Goal: Find specific page/section: Find specific page/section

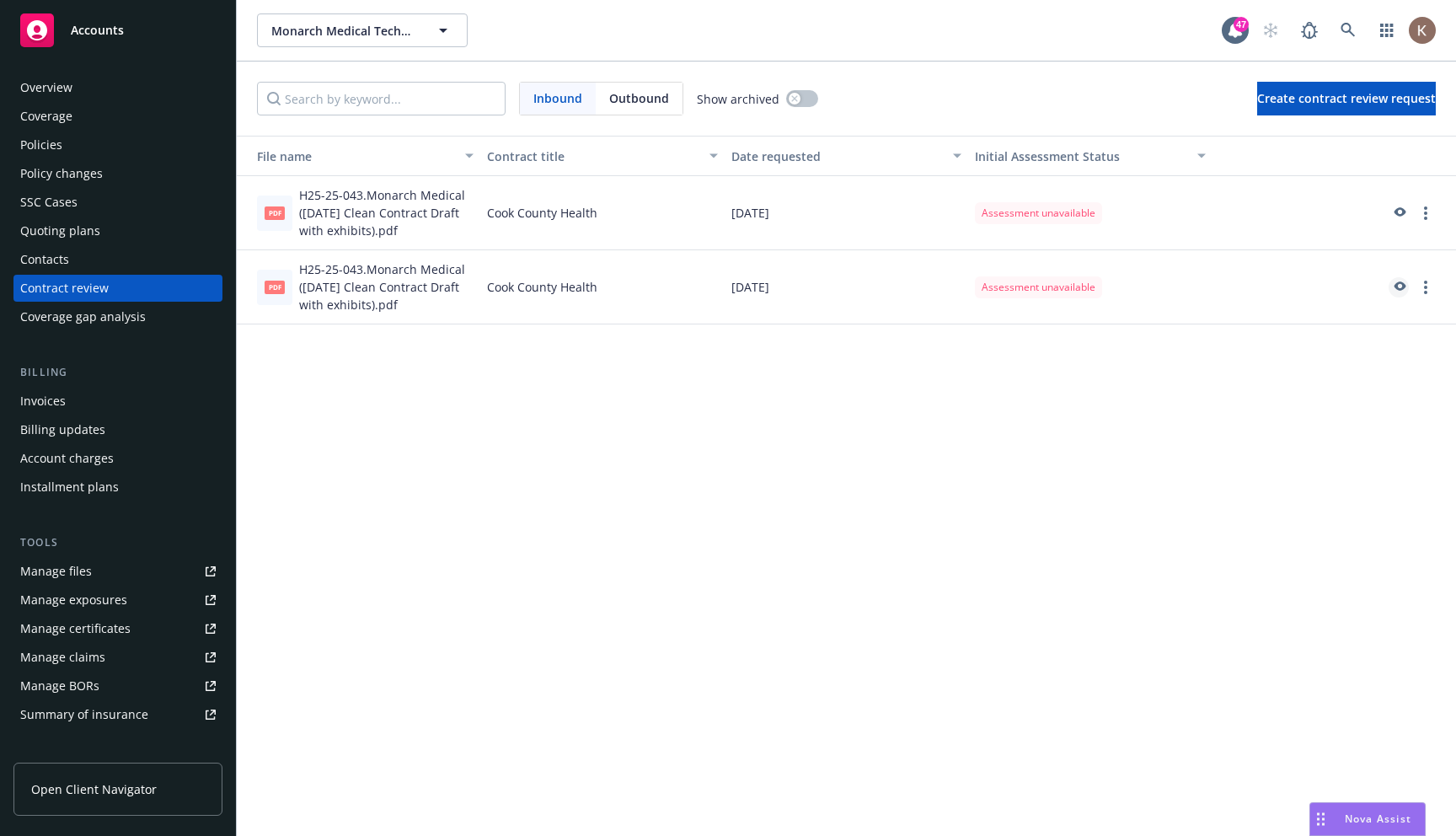
click at [1401, 295] on link "preview" at bounding box center [1399, 287] width 20 height 20
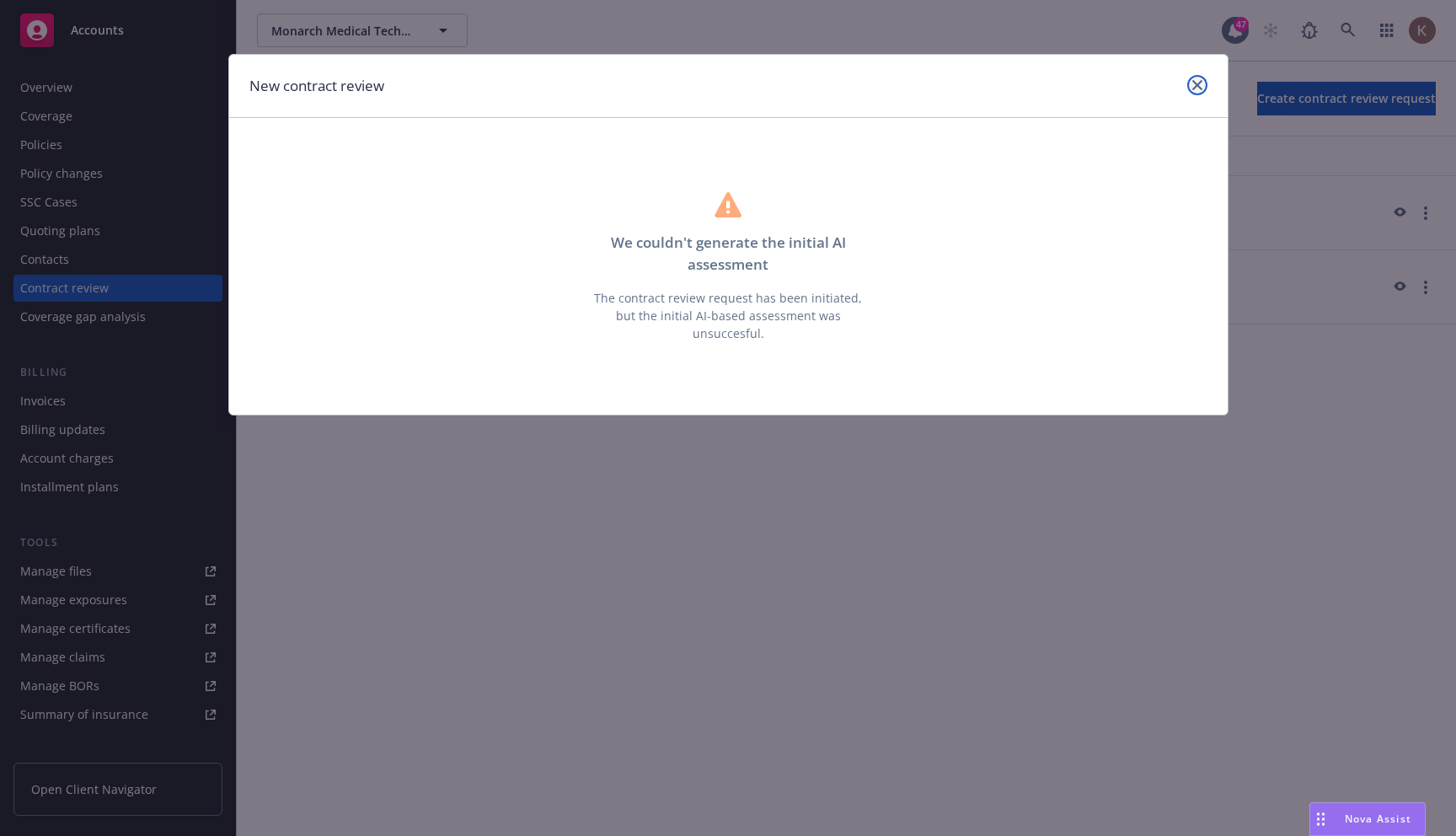
click at [1188, 85] on link "close" at bounding box center [1196, 85] width 20 height 20
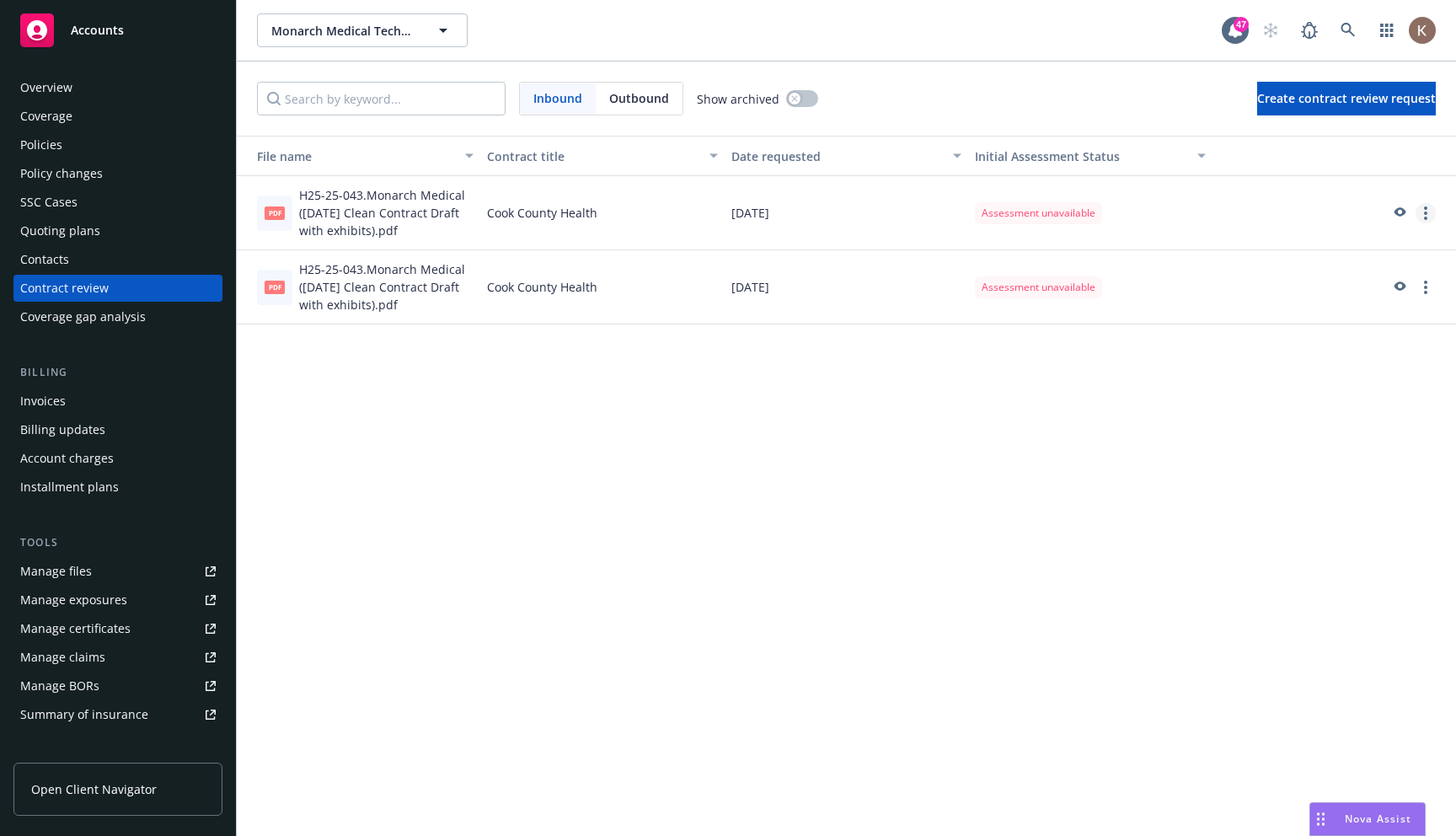
click at [1428, 209] on link "more" at bounding box center [1425, 213] width 20 height 20
click at [749, 510] on div "File name Contract title Date requested Initial Assessment Status pdf H25-25-04…" at bounding box center [847, 486] width 1219 height 700
drag, startPoint x: 610, startPoint y: 214, endPoint x: 487, endPoint y: 218, distance: 123.1
click at [487, 218] on div "Cook County Health" at bounding box center [602, 213] width 244 height 74
copy div "Cook County Health"
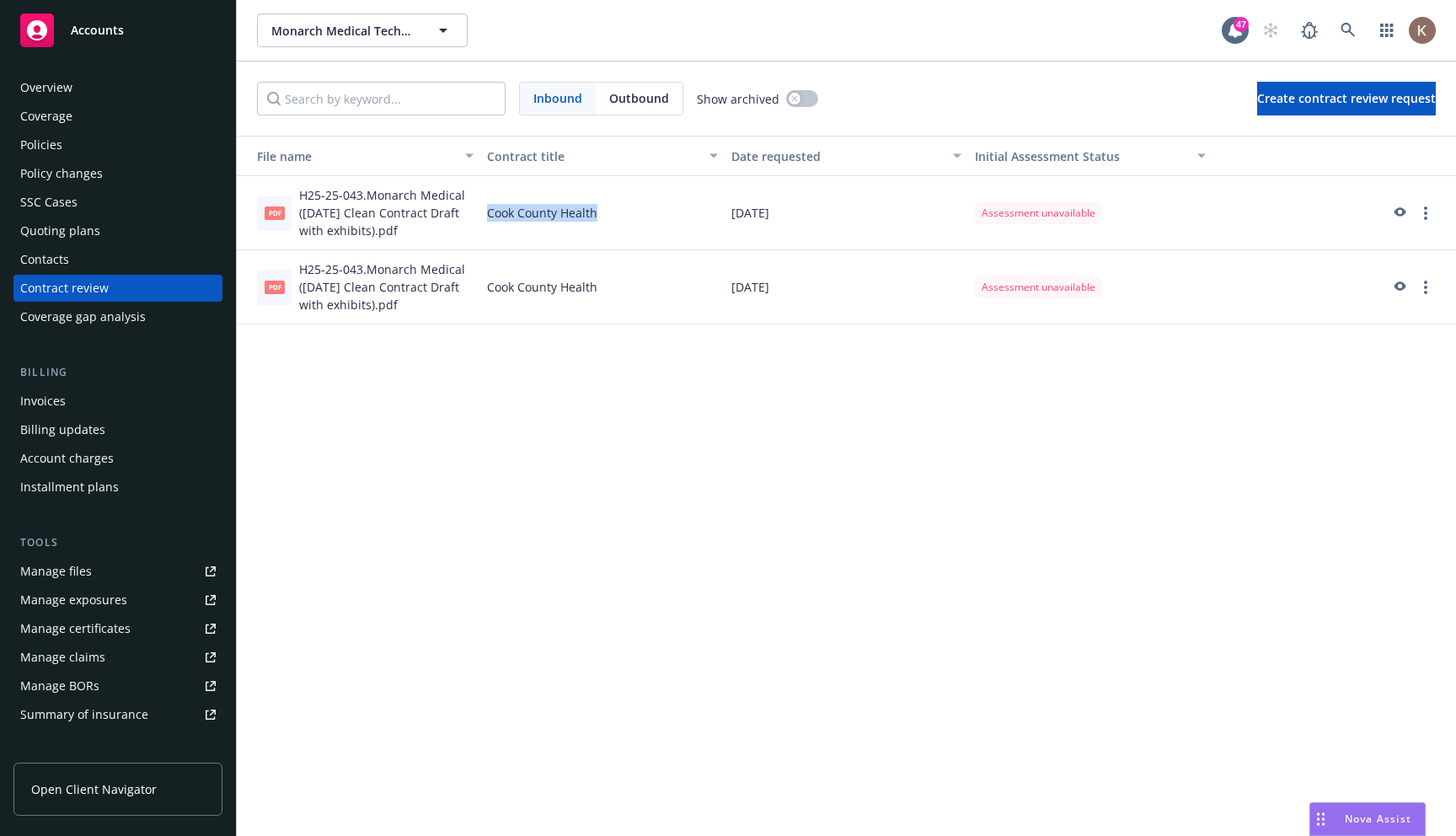
click at [125, 579] on link "Manage files" at bounding box center [118, 572] width 209 height 27
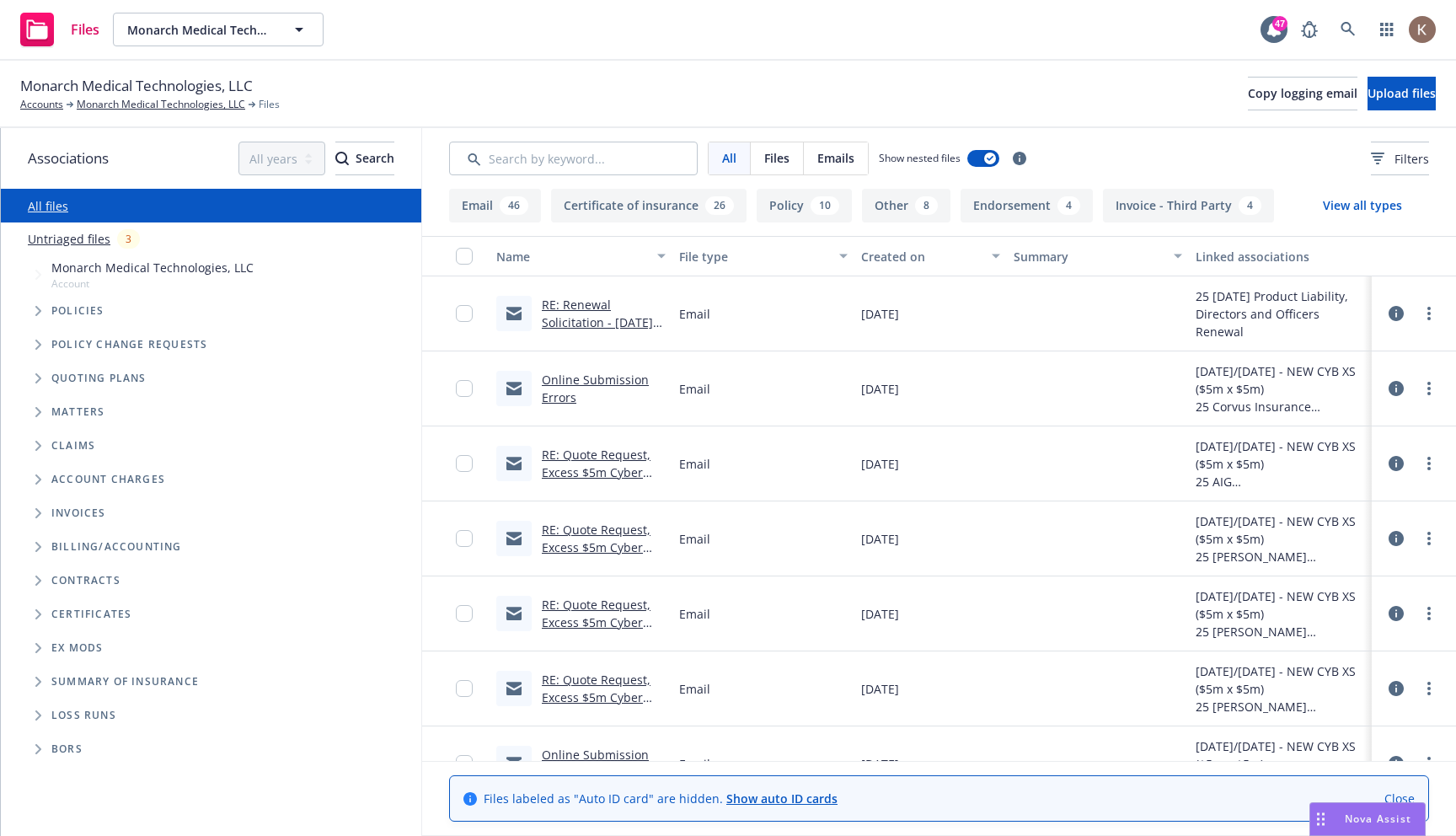
click at [95, 587] on div "Contracts" at bounding box center [219, 580] width 390 height 27
click at [65, 585] on span "Contracts" at bounding box center [86, 580] width 69 height 10
click at [43, 582] on span "Folder Tree Example" at bounding box center [38, 580] width 27 height 27
click at [120, 643] on span "Customer Contracts" at bounding box center [133, 644] width 136 height 10
click at [50, 637] on span "Folder Tree Example" at bounding box center [52, 644] width 27 height 27
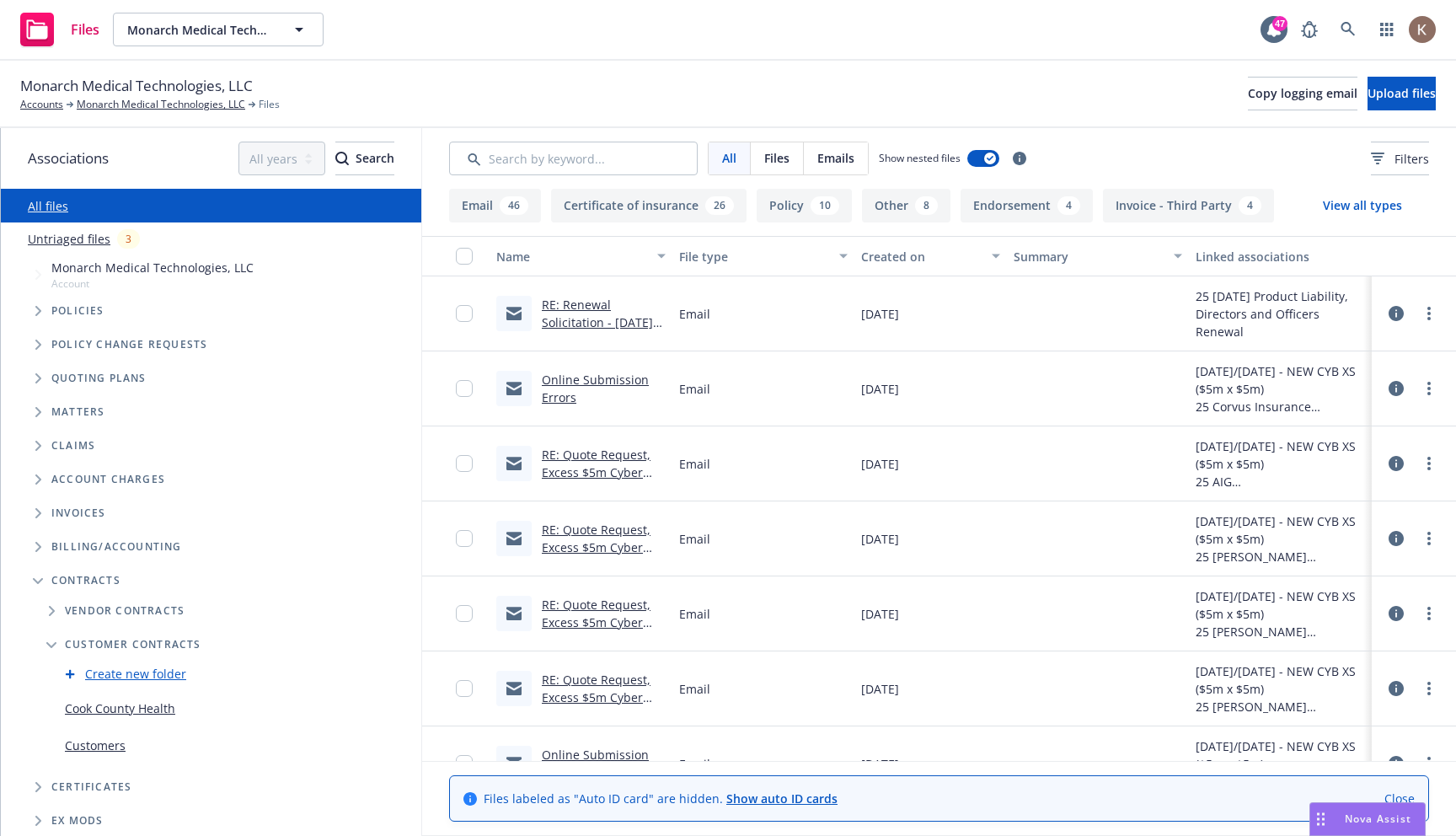
click at [120, 708] on link "Cook County Health" at bounding box center [121, 709] width 111 height 17
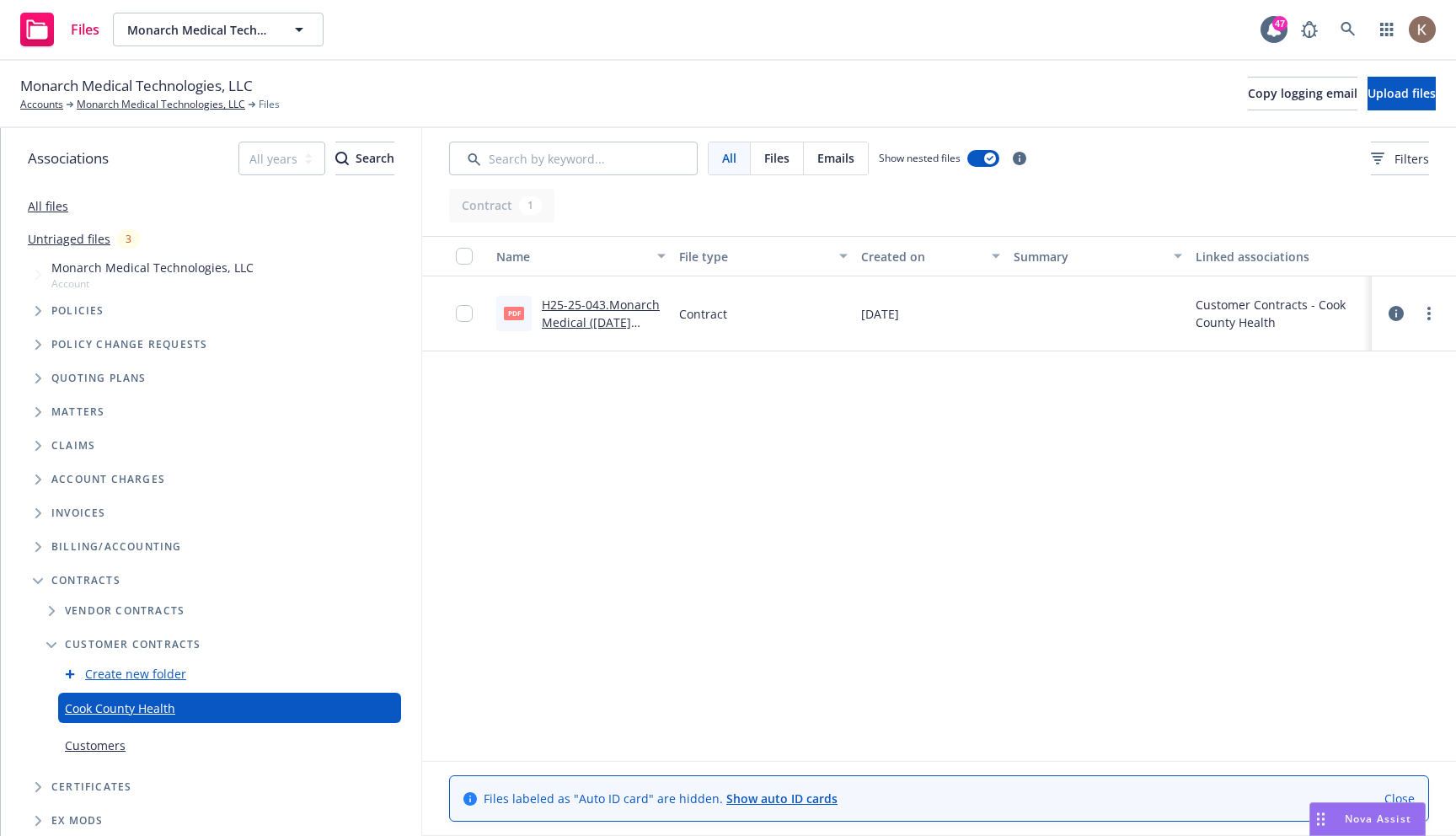
click at [111, 738] on link "Customers" at bounding box center [95, 746] width 60 height 17
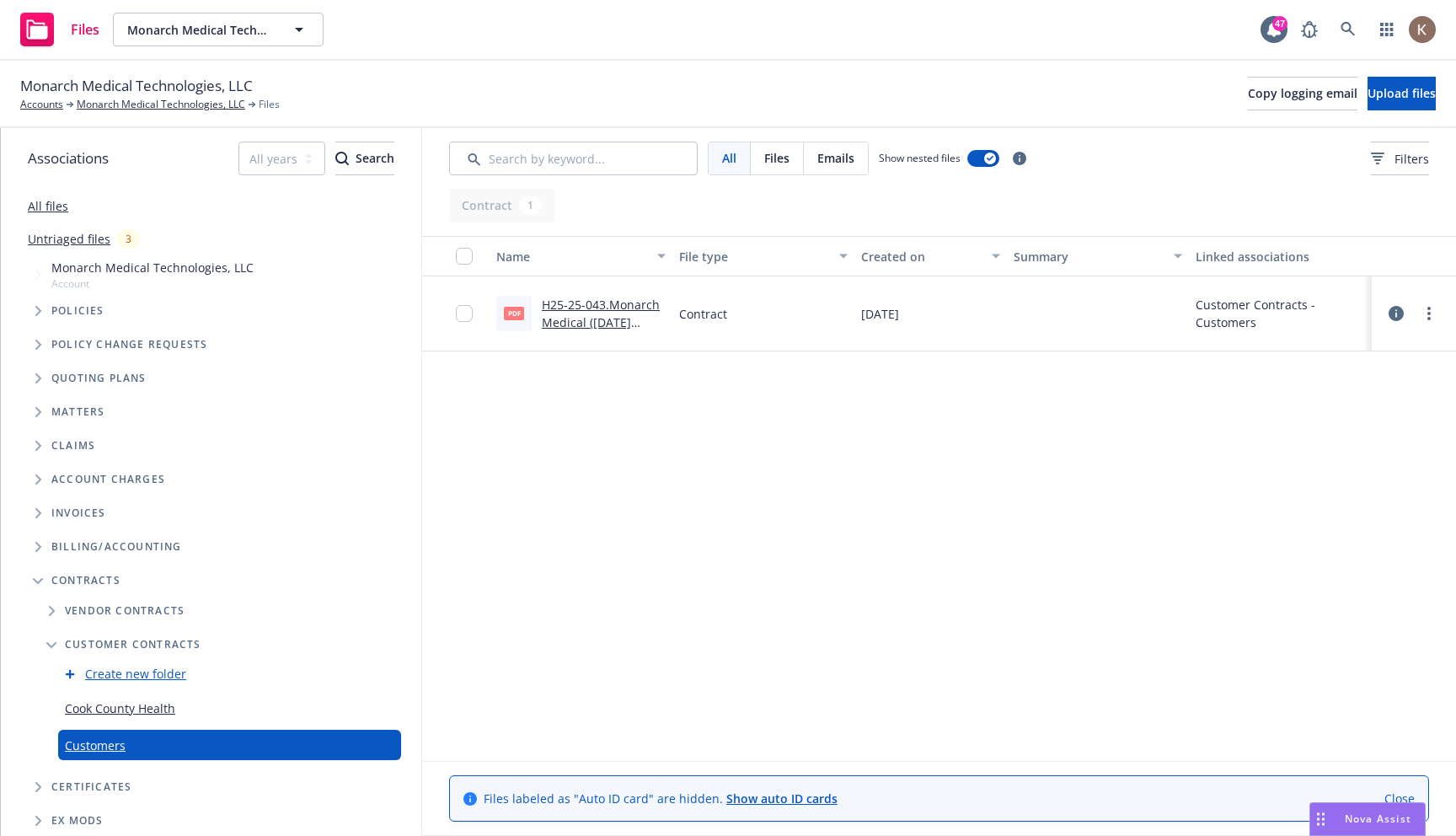
click at [143, 706] on link "Cook County Health" at bounding box center [121, 709] width 111 height 17
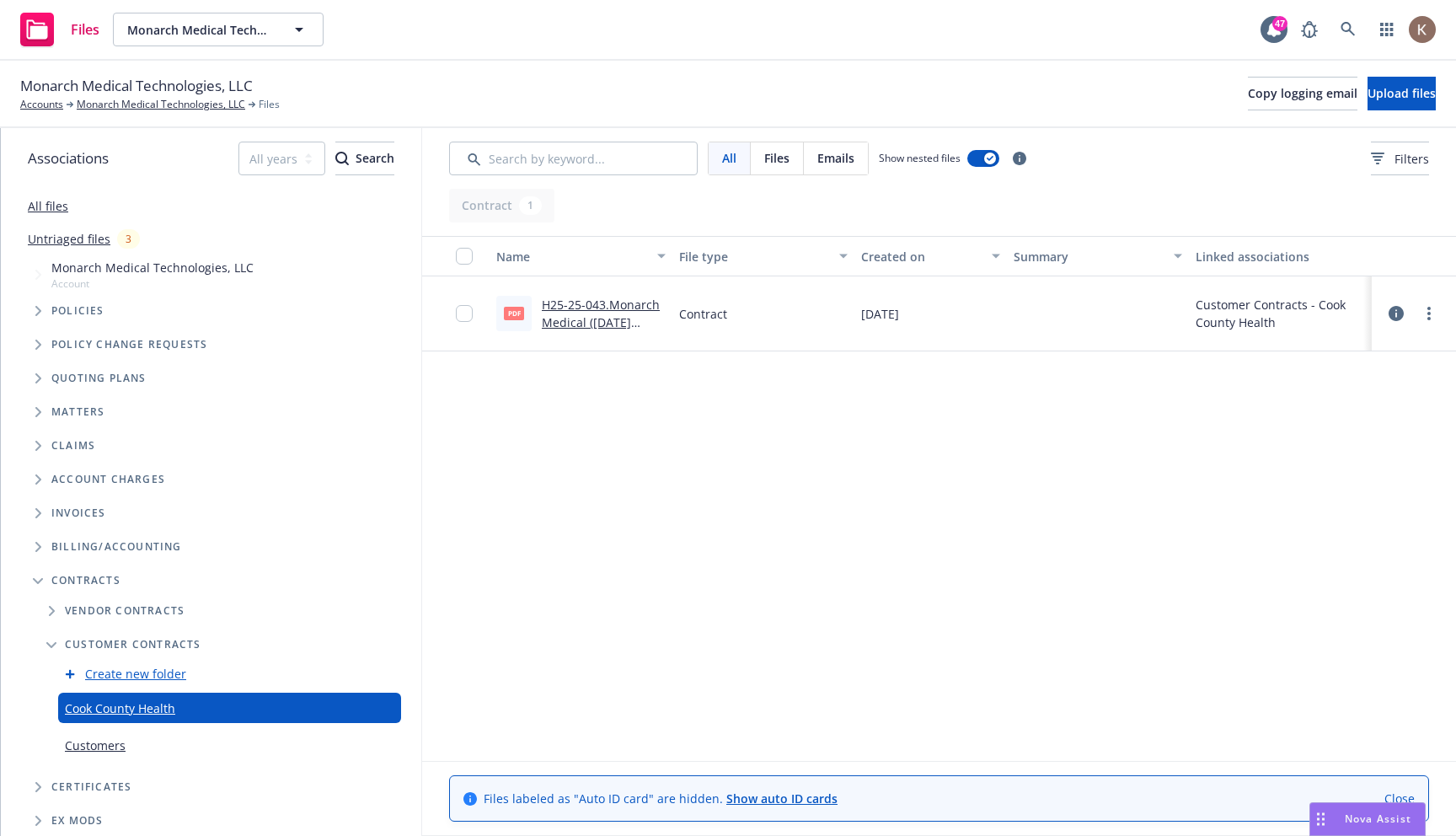
click at [132, 749] on div "Customers" at bounding box center [229, 745] width 343 height 30
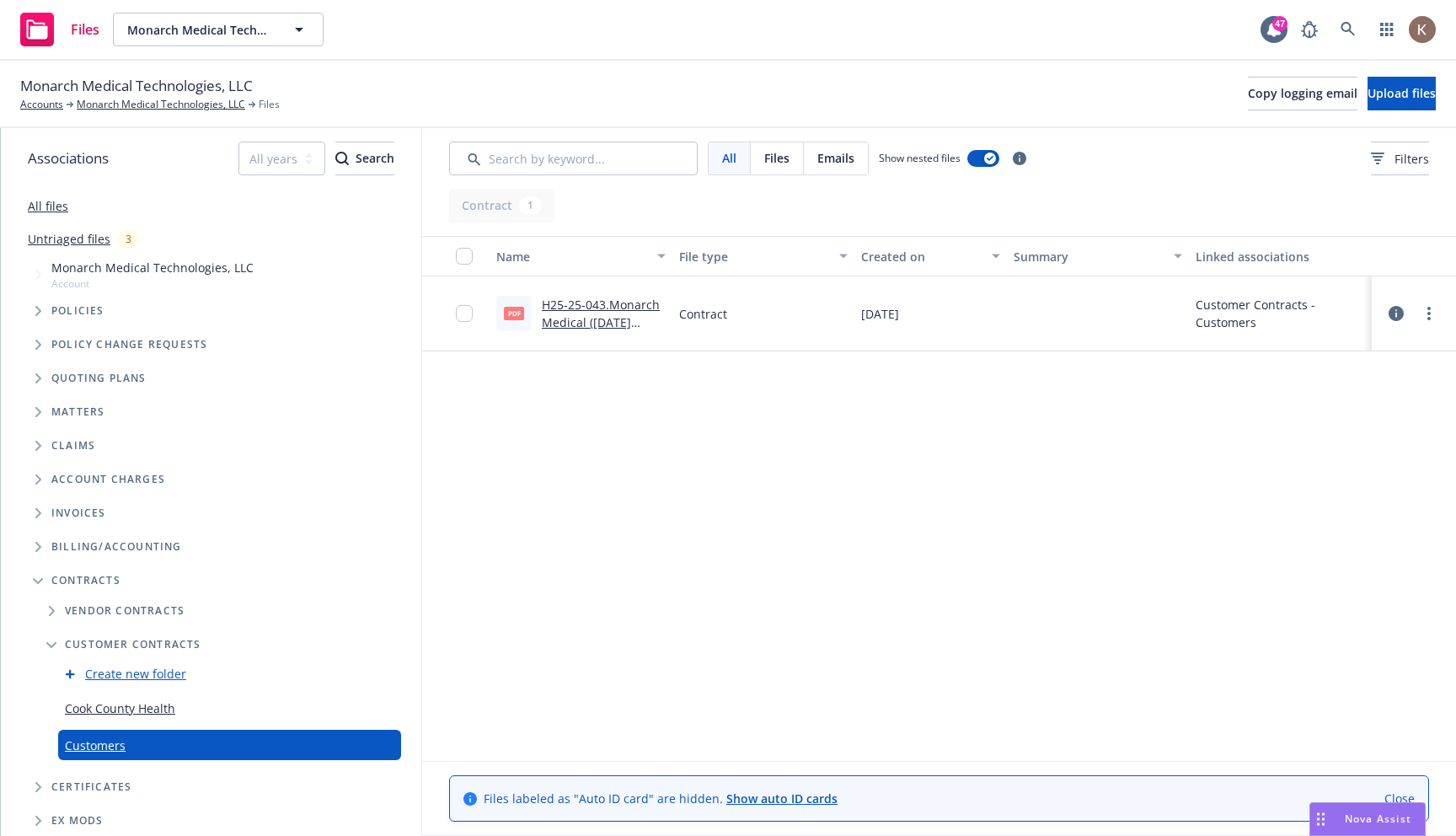
click at [157, 717] on div "Cook County Health" at bounding box center [121, 708] width 111 height 24
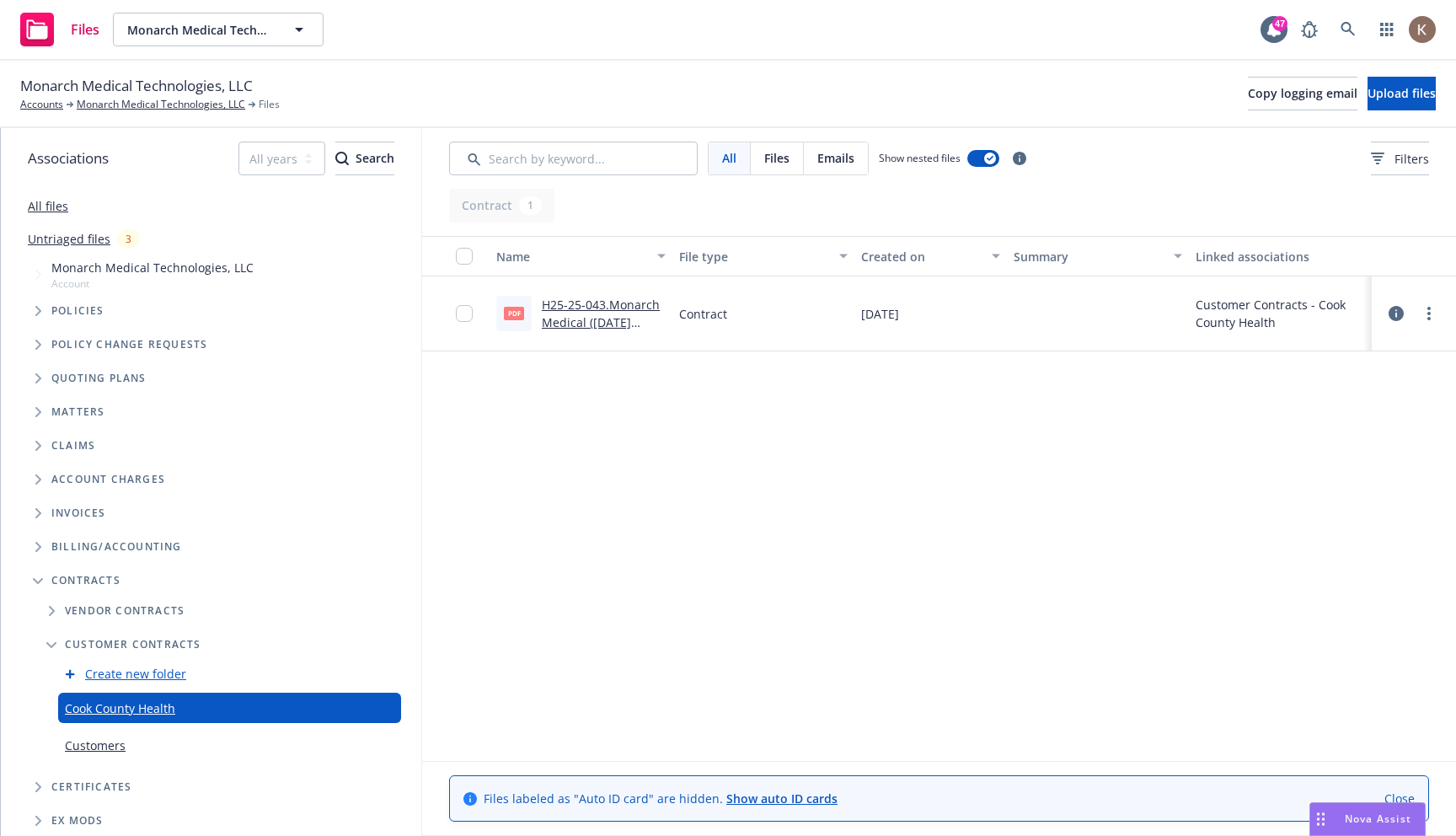
click at [123, 745] on link "Customers" at bounding box center [95, 746] width 60 height 17
